Goal: Task Accomplishment & Management: Complete application form

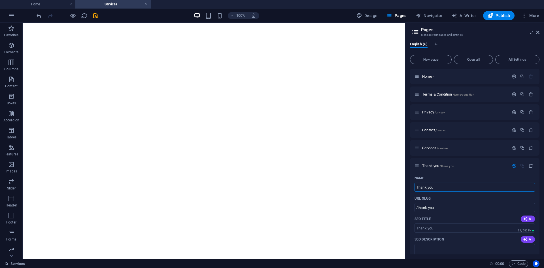
click at [428, 61] on span "New page" at bounding box center [431, 59] width 37 height 3
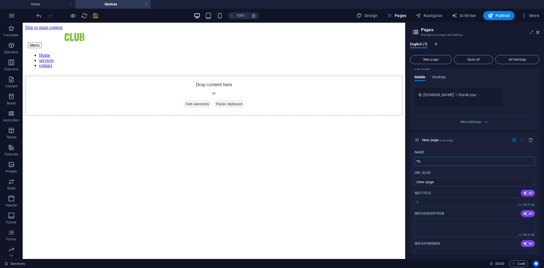
type input "Tha"
type input "/t"
type input "Thank you"
type input "/thank-you-7"
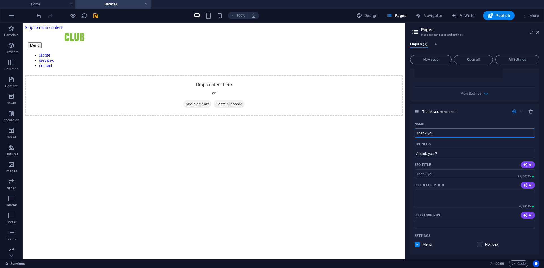
scroll to position [298, 0]
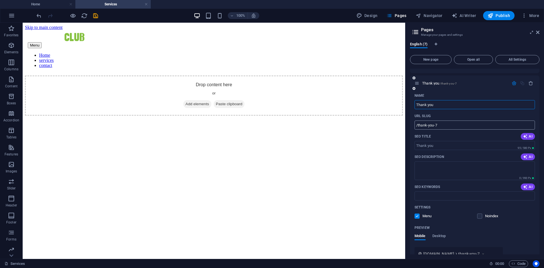
type input "Thank you"
click at [454, 122] on input "/thank-you-7" at bounding box center [475, 124] width 120 height 9
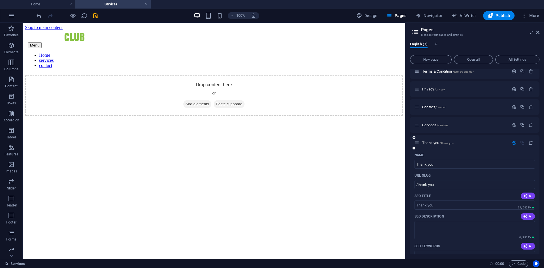
scroll to position [0, 0]
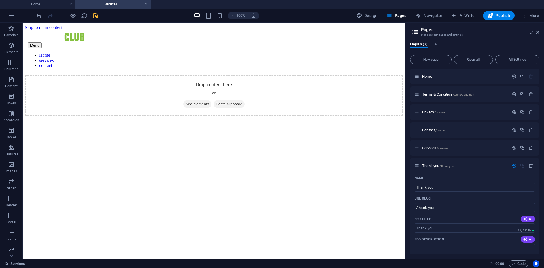
type input "/thank-you"
click at [96, 13] on icon "save" at bounding box center [95, 15] width 7 height 7
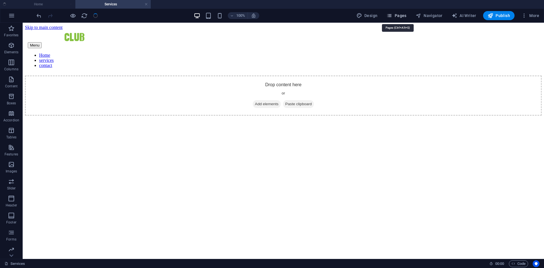
click at [404, 16] on span "Pages" at bounding box center [397, 16] width 20 height 6
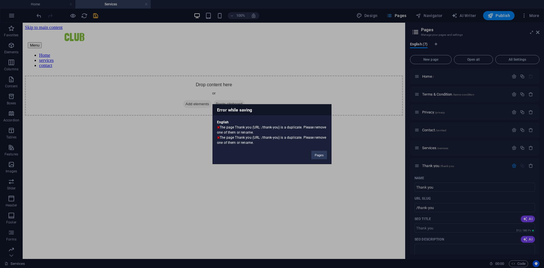
scroll to position [271, 0]
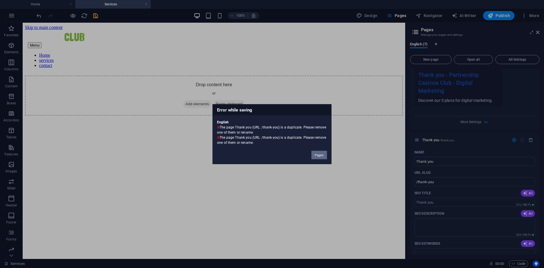
click at [321, 153] on button "Pages" at bounding box center [319, 154] width 16 height 9
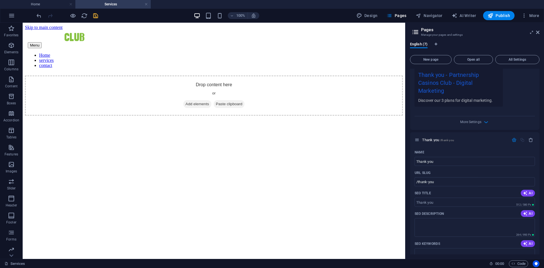
click at [326, 118] on html "Skip to main content Menu Home services contact Drop content here or Add elemen…" at bounding box center [214, 70] width 383 height 95
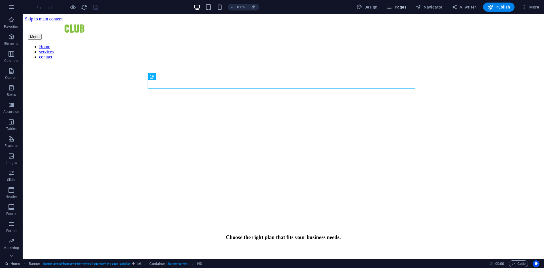
click at [400, 7] on span "Pages" at bounding box center [397, 7] width 20 height 6
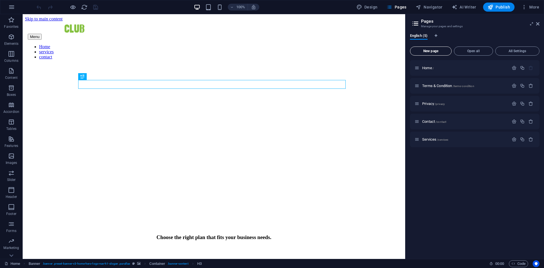
click at [421, 48] on button "New page" at bounding box center [431, 50] width 42 height 9
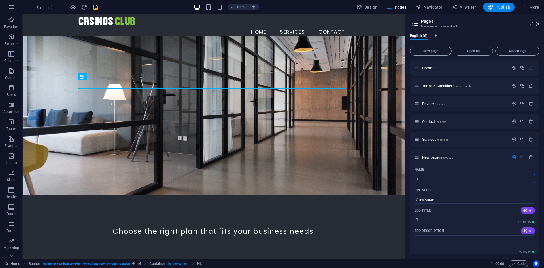
type input "Th"
type input "/t"
type input "Thank you"
type input "/thank-you"
type input "Thank you"
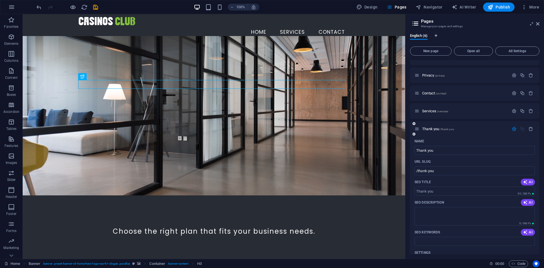
scroll to position [57, 0]
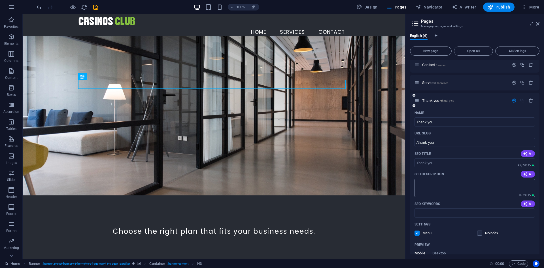
click at [453, 186] on textarea "SEO Description" at bounding box center [475, 188] width 120 height 18
paste textarea "Payment received! We’ll contact you shortly."
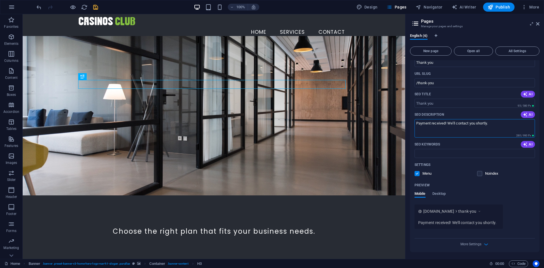
type textarea "Payment received! We’ll contact you shortly."
click at [98, 5] on icon "save" at bounding box center [95, 7] width 7 height 7
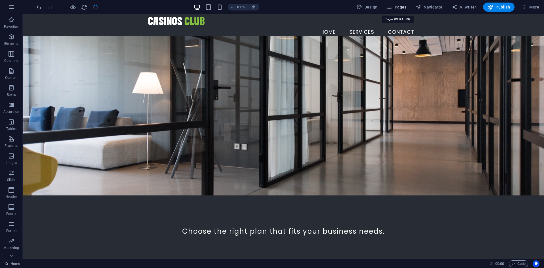
click at [397, 8] on span "Pages" at bounding box center [397, 7] width 20 height 6
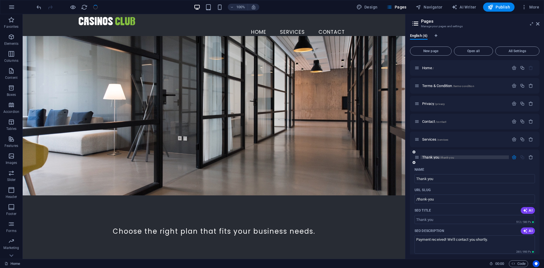
click at [459, 159] on p "Thank you /thank-you" at bounding box center [464, 157] width 85 height 4
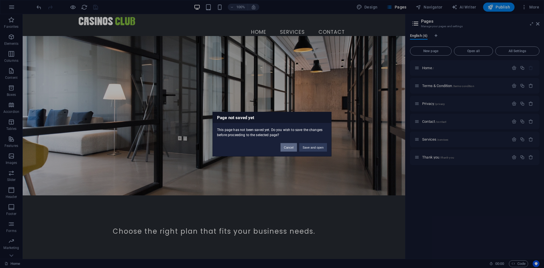
click at [291, 146] on button "Cancel" at bounding box center [289, 147] width 16 height 9
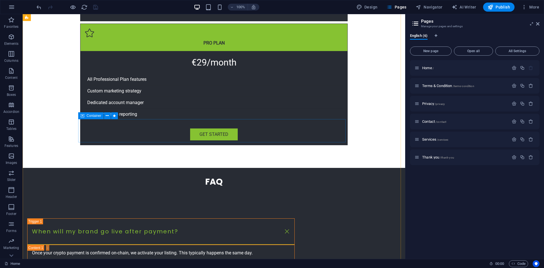
scroll to position [595, 0]
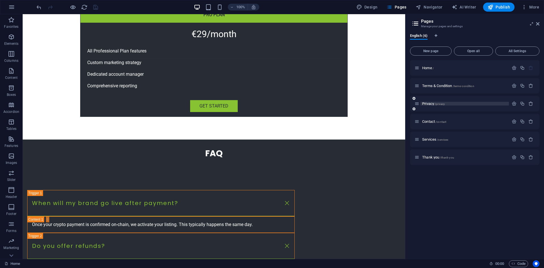
click at [428, 103] on span "Privacy /privacy" at bounding box center [433, 103] width 23 height 4
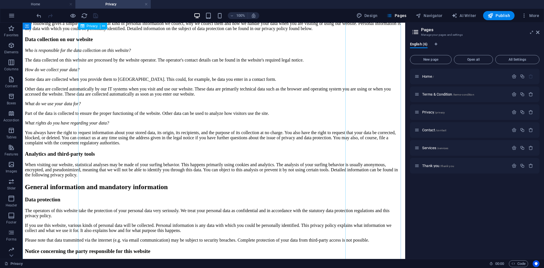
scroll to position [0, 0]
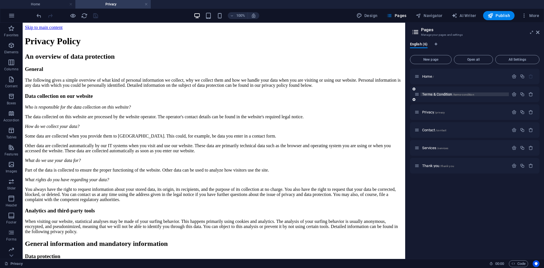
click at [435, 94] on span "Terms & Condition /terms-condition" at bounding box center [448, 94] width 52 height 4
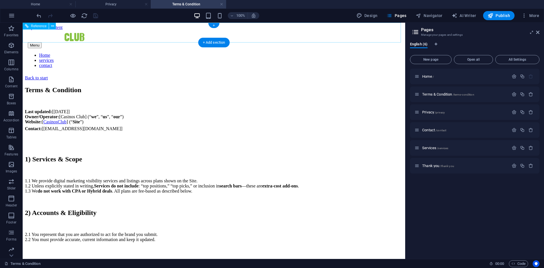
click at [334, 53] on nav "Home services contact" at bounding box center [214, 60] width 372 height 15
click at [432, 128] on div "Contact /contact" at bounding box center [462, 130] width 94 height 7
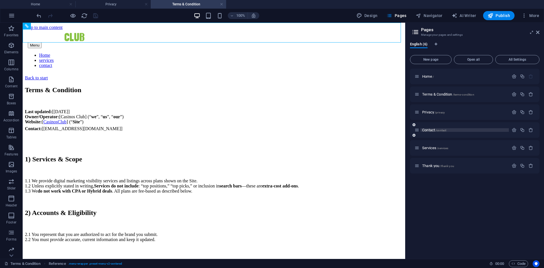
click at [429, 129] on span "Contact /contact" at bounding box center [434, 130] width 24 height 4
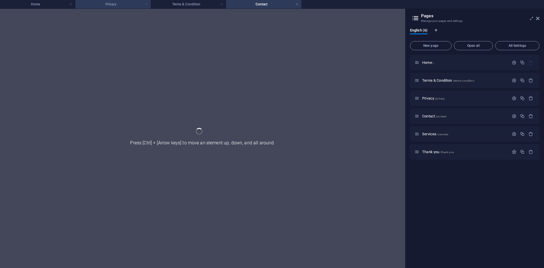
click at [147, 3] on link at bounding box center [146, 4] width 3 height 5
click at [146, 4] on link at bounding box center [146, 4] width 3 height 5
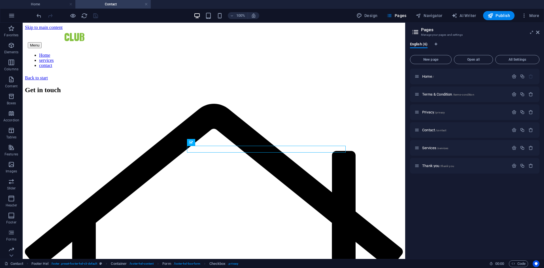
click at [539, 29] on h2 "Pages" at bounding box center [480, 29] width 118 height 5
drag, startPoint x: 537, startPoint y: 33, endPoint x: 515, endPoint y: 10, distance: 31.9
click at [537, 33] on icon at bounding box center [537, 32] width 3 height 5
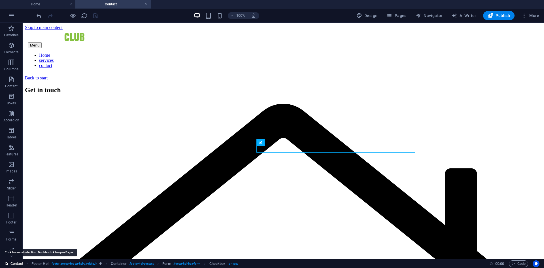
click at [16, 264] on link "Contact" at bounding box center [14, 263] width 19 height 7
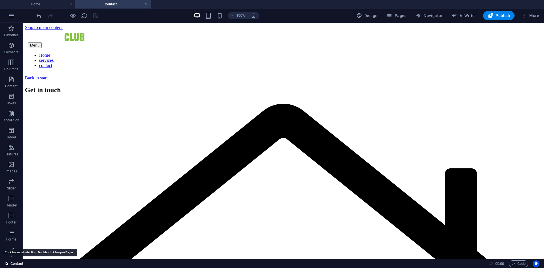
click at [16, 264] on link "Contact" at bounding box center [14, 263] width 19 height 7
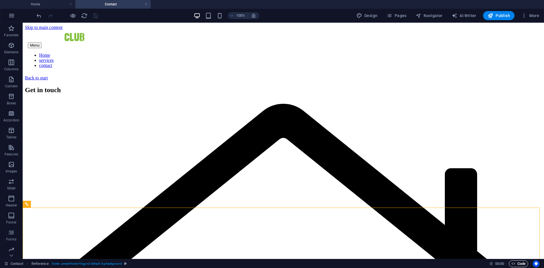
click at [516, 264] on span "Code" at bounding box center [518, 263] width 14 height 7
